Goal: Information Seeking & Learning: Compare options

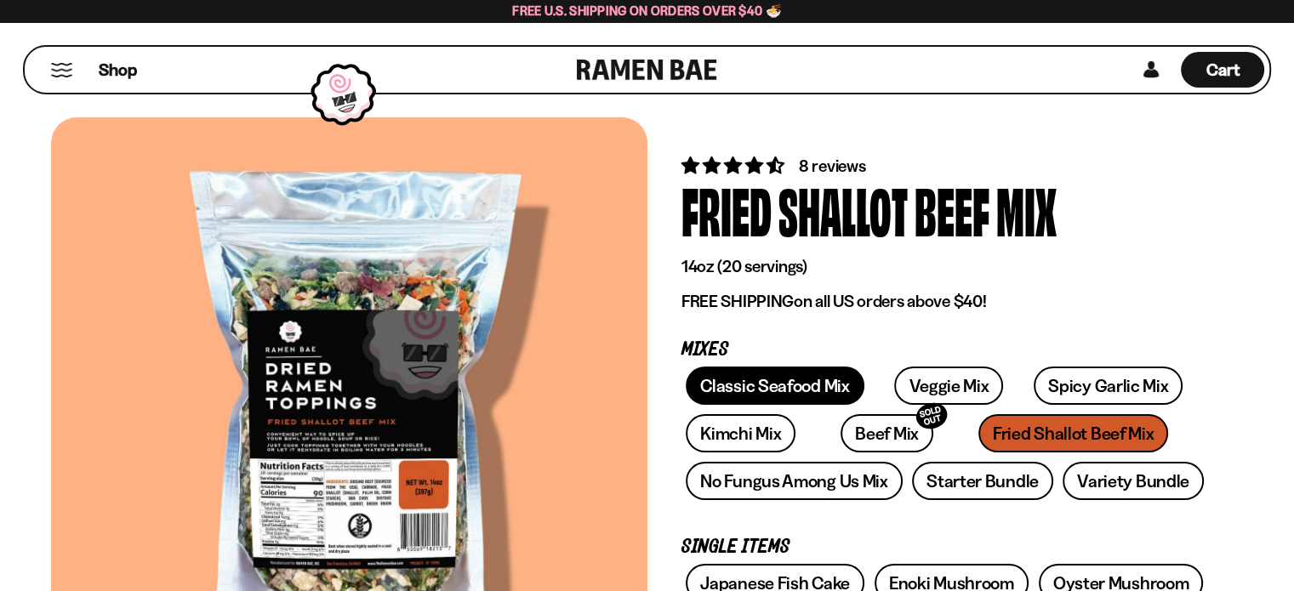
click at [742, 379] on link "Classic Seafood Mix" at bounding box center [775, 386] width 178 height 38
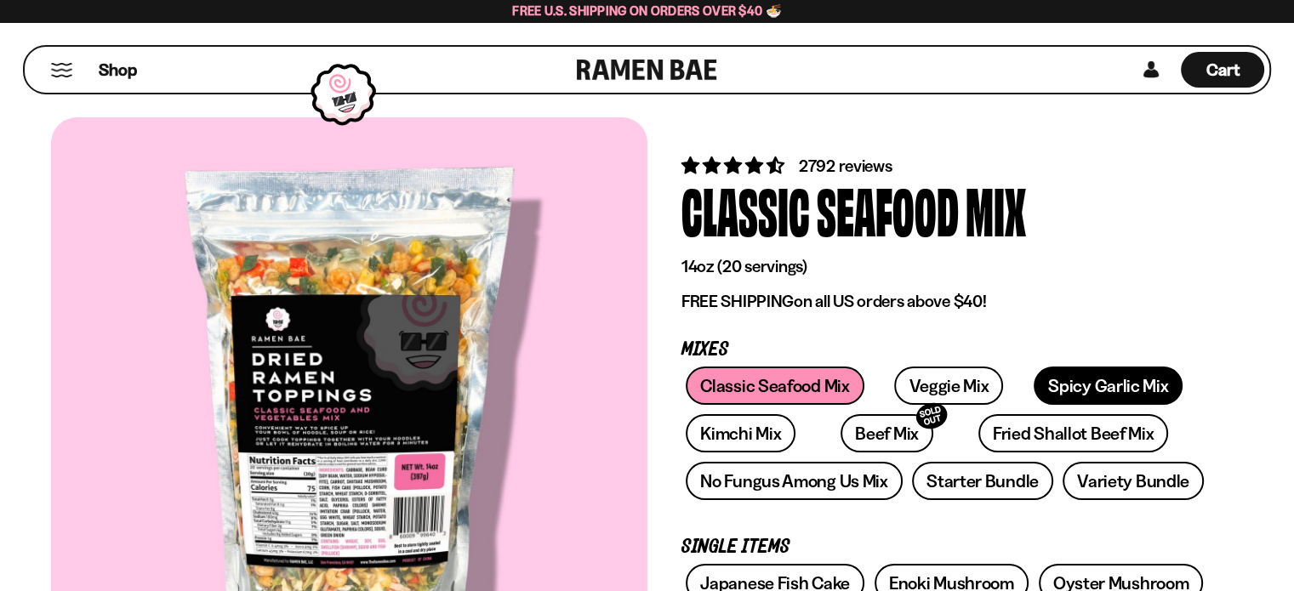
click at [1042, 388] on link "Spicy Garlic Mix" at bounding box center [1108, 386] width 149 height 38
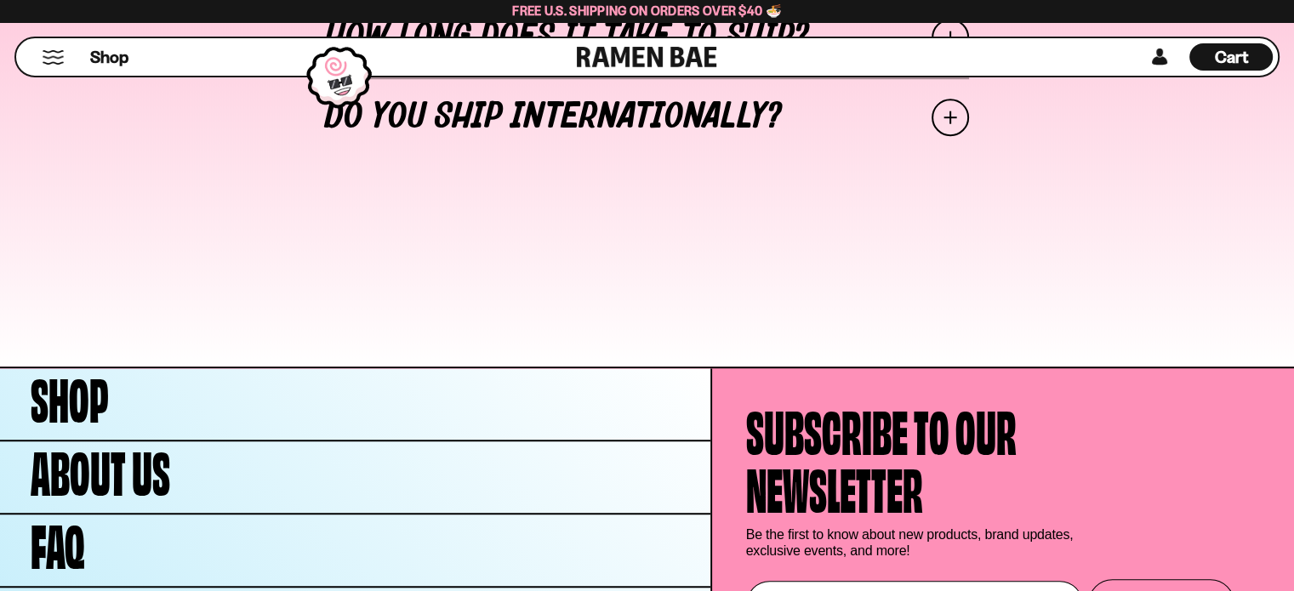
scroll to position [7752, 0]
